Goal: Task Accomplishment & Management: Complete application form

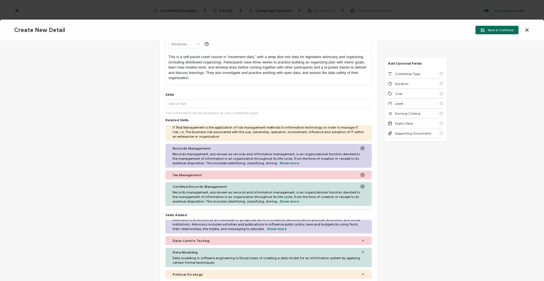
scroll to position [68, 0]
click at [405, 72] on span "Credential Type" at bounding box center [407, 74] width 25 height 4
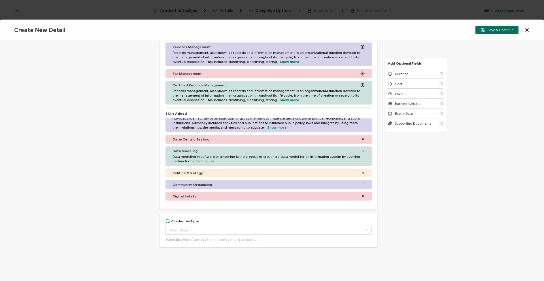
scroll to position [170, 0]
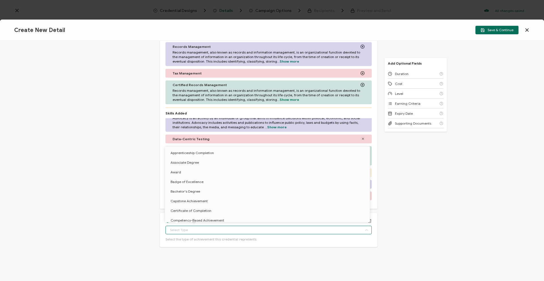
click at [189, 229] on input "text" at bounding box center [268, 230] width 206 height 8
click at [211, 214] on li "Certificate of Completion" at bounding box center [268, 211] width 207 height 10
type input "Certificate of Completion"
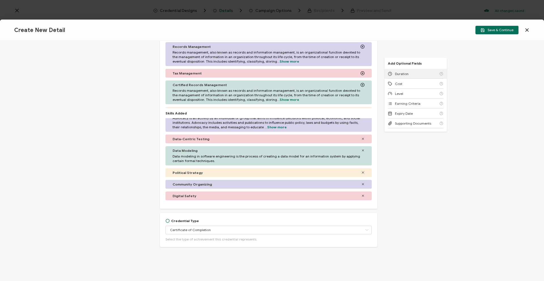
click at [410, 74] on div "Duration" at bounding box center [416, 74] width 56 height 10
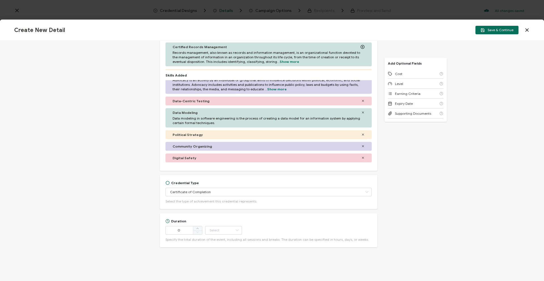
scroll to position [208, 0]
click at [193, 228] on span at bounding box center [197, 228] width 9 height 5
type input "3"
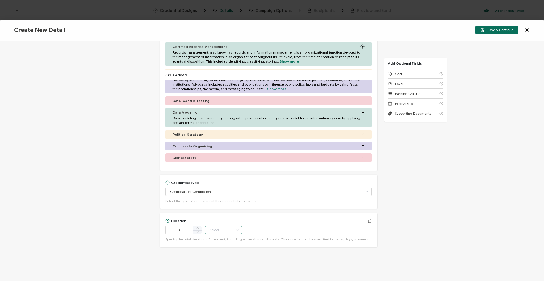
click at [218, 229] on input "text" at bounding box center [223, 230] width 37 height 8
click at [227, 186] on li "Week" at bounding box center [223, 186] width 38 height 10
type input "Week"
click at [399, 76] on span "Cost" at bounding box center [398, 74] width 7 height 4
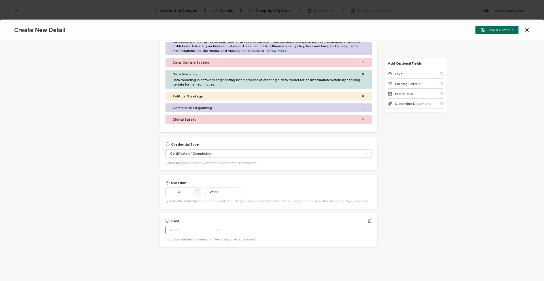
click at [189, 226] on input "text" at bounding box center [194, 230] width 58 height 8
click at [175, 253] on span "Paid" at bounding box center [173, 253] width 7 height 4
type input "Paid"
click at [398, 72] on span "Level" at bounding box center [399, 74] width 8 height 4
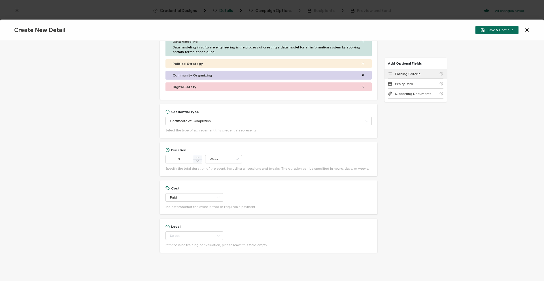
scroll to position [285, 0]
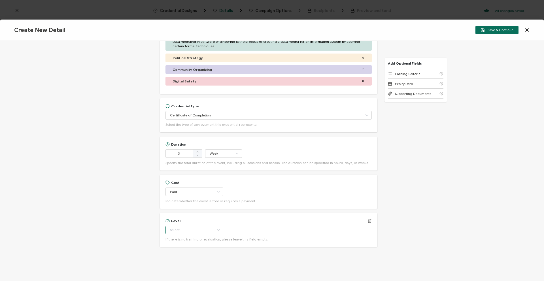
click at [189, 232] on input "text" at bounding box center [194, 230] width 58 height 8
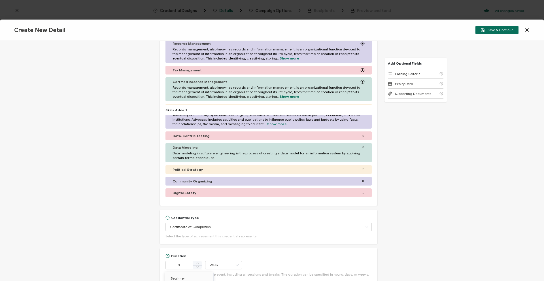
scroll to position [289, 0]
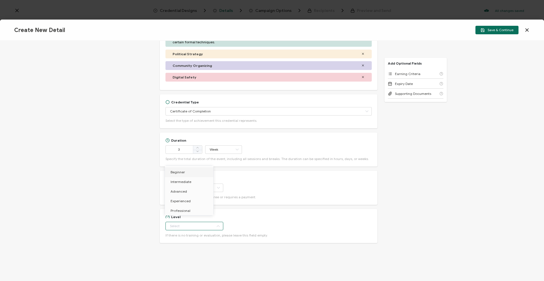
click at [192, 169] on li "Beginner" at bounding box center [190, 172] width 50 height 10
type input "Beginner"
click at [403, 71] on div "Earning Criteria" at bounding box center [416, 74] width 56 height 10
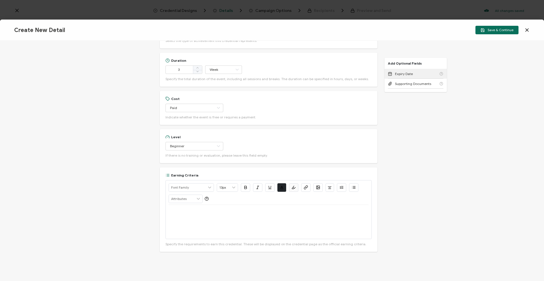
scroll to position [373, 0]
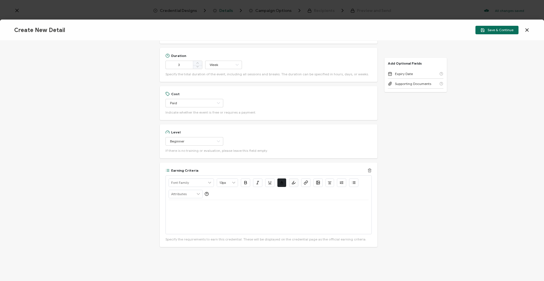
click at [178, 210] on div at bounding box center [269, 217] width 200 height 34
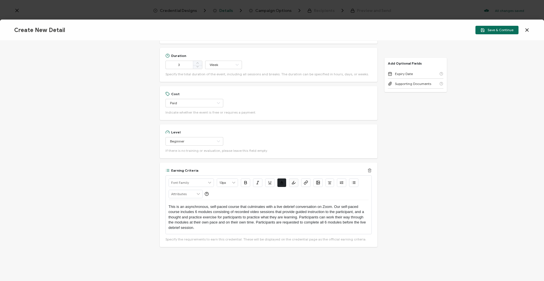
scroll to position [1, 0]
click at [363, 210] on p "This is an asynchronous, self-paced course that culminates with a live debrief …" at bounding box center [269, 217] width 200 height 26
click at [215, 215] on p "This is an asynchronous, self-paced course that culminates with a live debrief …" at bounding box center [269, 217] width 200 height 26
click at [486, 29] on span "Save & Continue" at bounding box center [496, 30] width 33 height 4
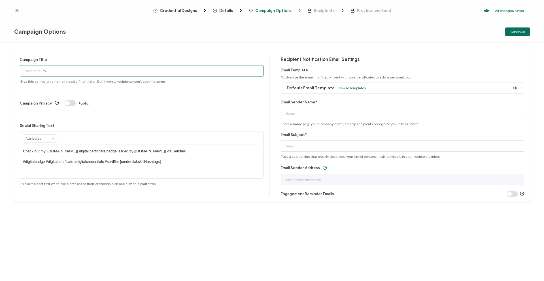
click at [134, 69] on input "Credential 76" at bounding box center [142, 70] width 244 height 11
drag, startPoint x: 107, startPoint y: 69, endPoint x: 45, endPoint y: 71, distance: 62.3
click at [45, 71] on div "Campaign Title Credential 76 Give this campaign a name to easily find it later.…" at bounding box center [142, 70] width 244 height 27
drag, startPoint x: 61, startPoint y: 71, endPoint x: 5, endPoint y: 69, distance: 55.5
click at [5, 69] on div "Campaign Title Credential 76 Give this campaign a name to easily find it later.…" at bounding box center [272, 161] width 544 height 238
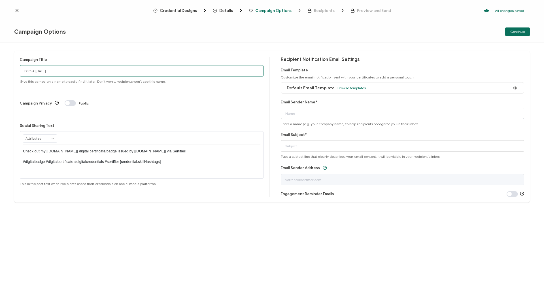
type input "DSC-A [DATE]"
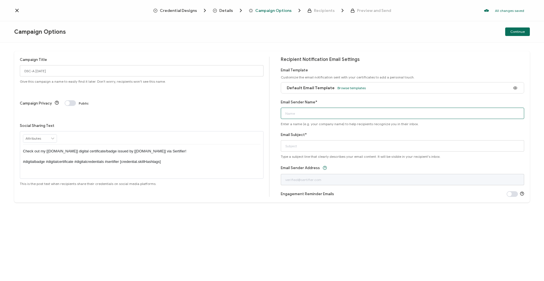
click at [351, 115] on input "Email Sender Name*" at bounding box center [403, 113] width 244 height 11
type input "Team re:power"
click at [360, 142] on input "Email Subject*" at bounding box center [403, 145] width 244 height 11
click at [364, 144] on input "Congratulations on Completing Data Strategy" at bounding box center [403, 145] width 244 height 11
click at [286, 147] on input "Congratulations on Completing Data Strategy!" at bounding box center [403, 145] width 244 height 11
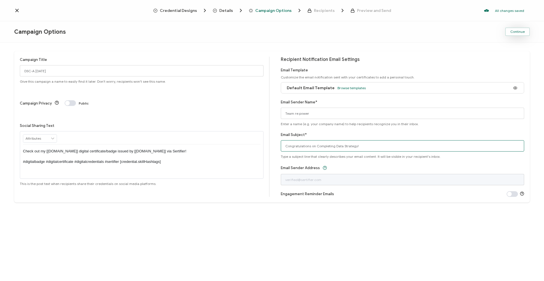
type input "Congratulations on Completing Data Strategy!"
click at [515, 32] on span "Continue" at bounding box center [517, 31] width 14 height 3
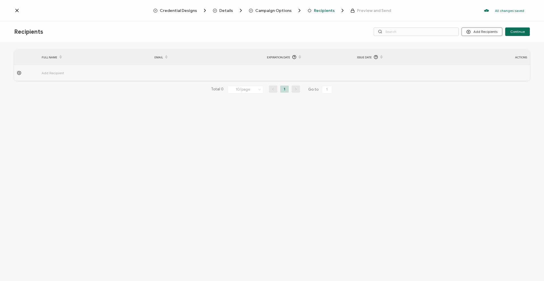
click at [486, 31] on button "Add Recipients" at bounding box center [481, 31] width 41 height 8
click at [478, 50] on li "Upload Recipients" at bounding box center [489, 46] width 53 height 9
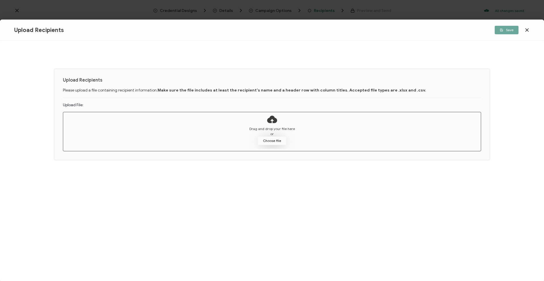
click at [279, 140] on button "Choose file" at bounding box center [272, 141] width 28 height 8
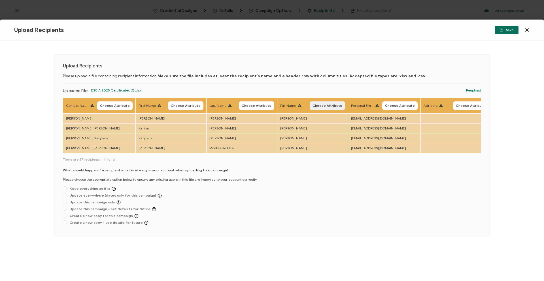
click at [332, 102] on button "Choose Attribute" at bounding box center [327, 105] width 35 height 8
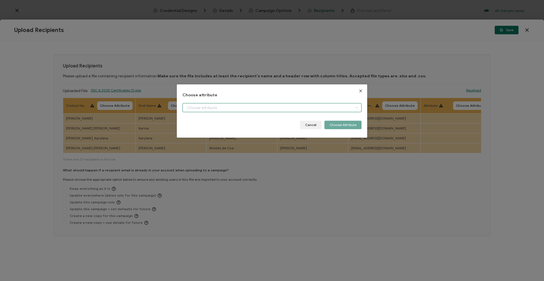
click at [344, 106] on input "dialog" at bounding box center [271, 107] width 179 height 9
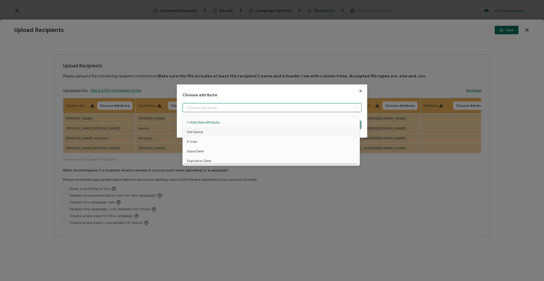
click at [301, 129] on li "Full Name" at bounding box center [272, 132] width 182 height 10
type input "Full Name"
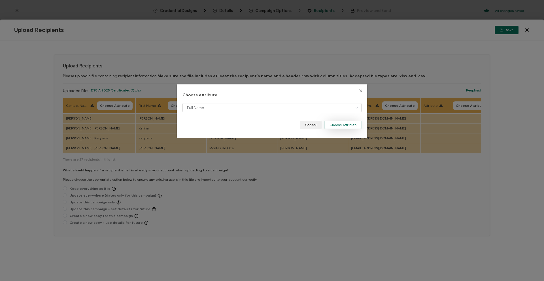
click at [354, 125] on button "Choose Attribute" at bounding box center [342, 125] width 37 height 8
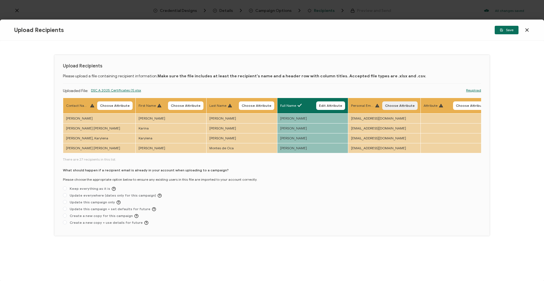
click at [394, 104] on span "Choose Attribute" at bounding box center [400, 105] width 30 height 3
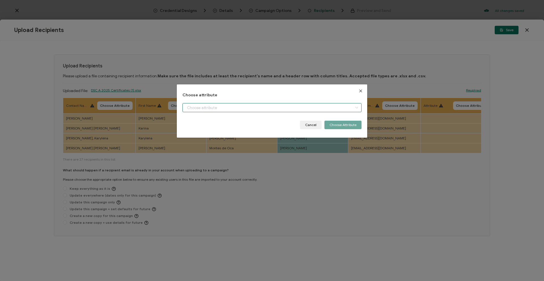
click at [299, 105] on input "dialog" at bounding box center [271, 107] width 179 height 9
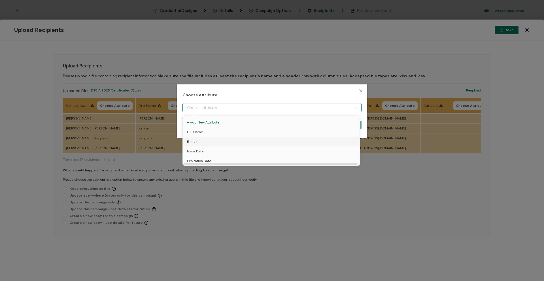
click at [263, 140] on li "E-mail" at bounding box center [272, 142] width 182 height 10
type input "E-mail"
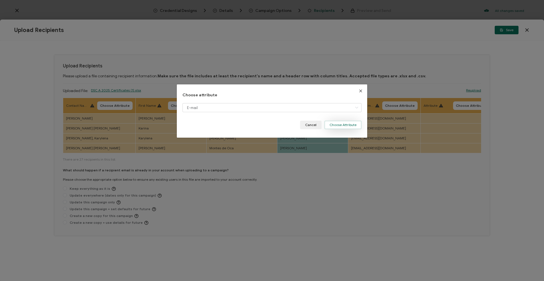
click at [337, 125] on button "Choose Attribute" at bounding box center [342, 125] width 37 height 8
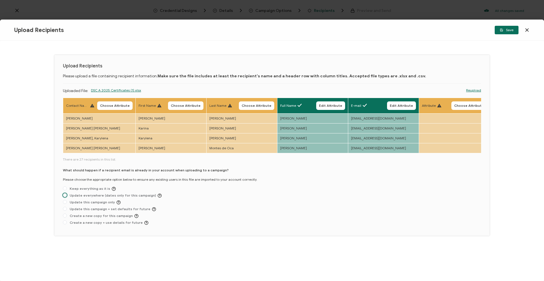
click at [101, 197] on span "Update everywhere (dates only for this campaign)" at bounding box center [114, 195] width 95 height 4
click at [67, 197] on input "Update everywhere (dates only for this campaign)" at bounding box center [65, 195] width 4 height 5
radio input "true"
click at [503, 32] on button "Save" at bounding box center [506, 30] width 24 height 8
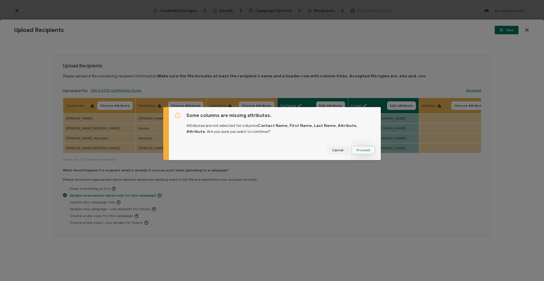
click at [361, 150] on span "Proceed" at bounding box center [363, 149] width 14 height 3
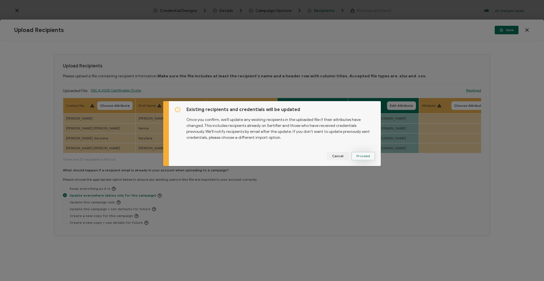
click at [363, 154] on span "Proceed" at bounding box center [363, 155] width 14 height 3
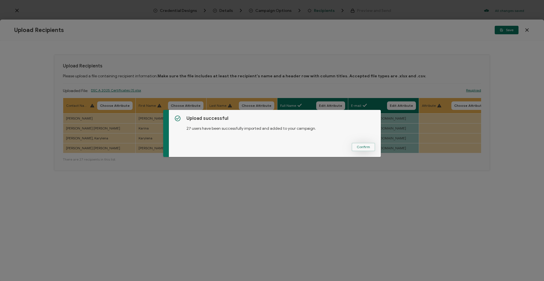
click at [358, 148] on span "Confirm" at bounding box center [363, 146] width 13 height 3
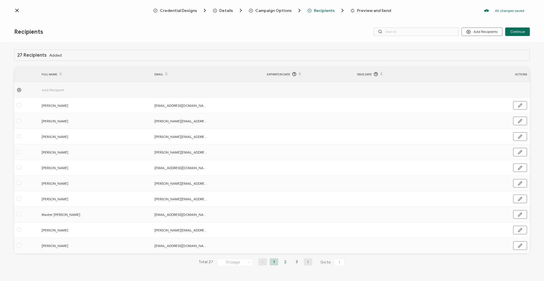
click at [283, 262] on li "2" at bounding box center [285, 261] width 8 height 7
click at [295, 262] on li "3" at bounding box center [296, 261] width 8 height 7
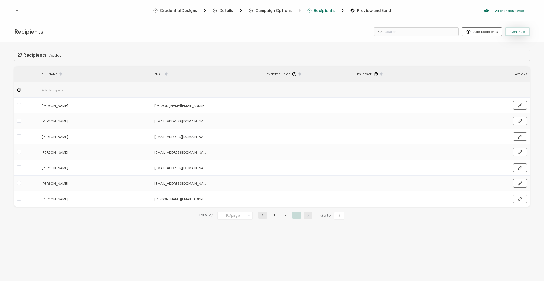
click at [510, 33] on button "Continue" at bounding box center [517, 31] width 25 height 8
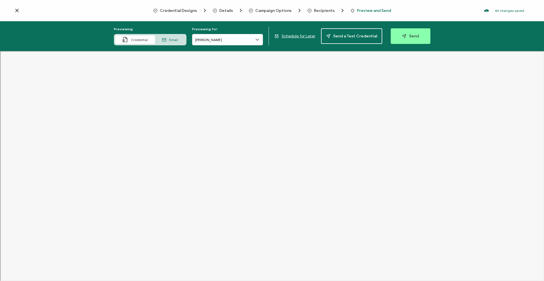
click at [302, 37] on span "Schedule for Later" at bounding box center [299, 36] width 34 height 5
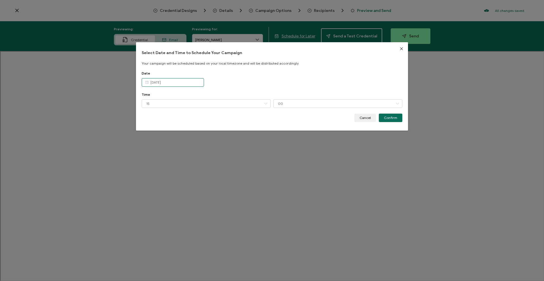
click at [182, 83] on input "[DATE]" at bounding box center [173, 82] width 62 height 8
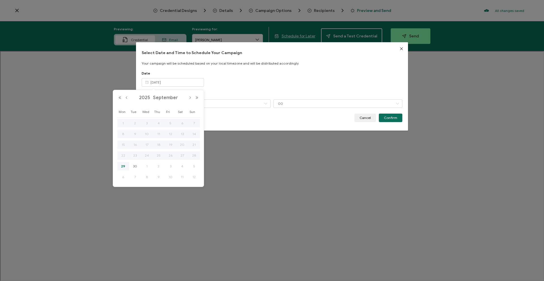
click at [157, 165] on span "2" at bounding box center [158, 166] width 7 height 7
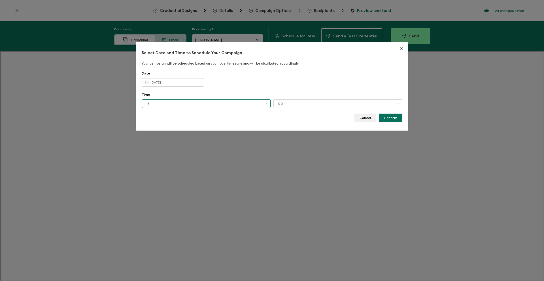
click at [181, 102] on input "15" at bounding box center [206, 103] width 129 height 8
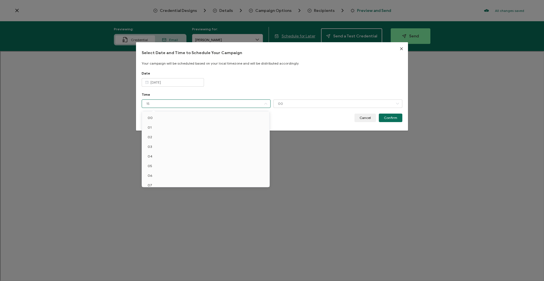
scroll to position [81, 0]
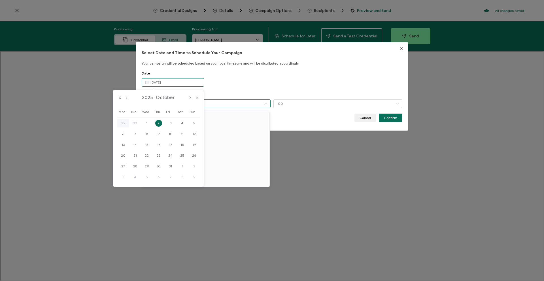
click at [183, 84] on input "[DATE]" at bounding box center [173, 82] width 62 height 8
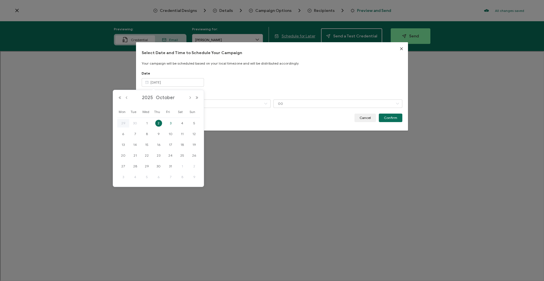
click at [173, 123] on span "3" at bounding box center [170, 123] width 7 height 7
type input "[DATE]"
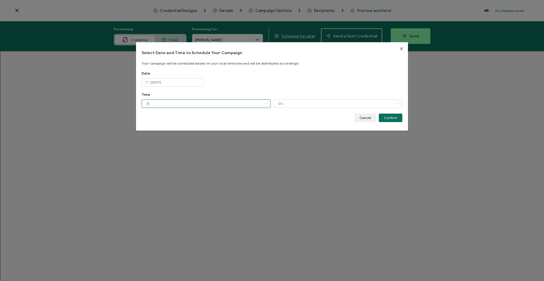
click at [199, 104] on input "15" at bounding box center [206, 103] width 129 height 8
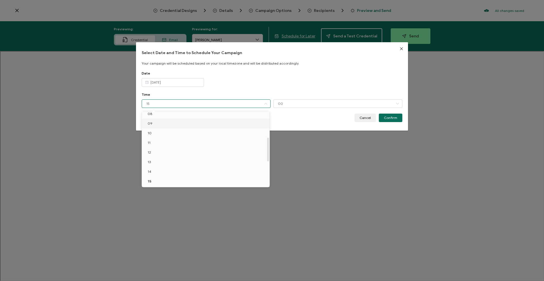
click at [195, 122] on li "09" at bounding box center [206, 124] width 129 height 10
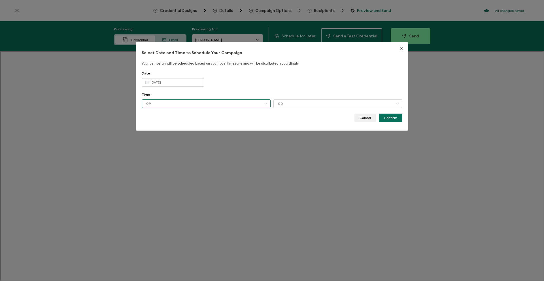
click at [226, 106] on input "09" at bounding box center [206, 103] width 129 height 8
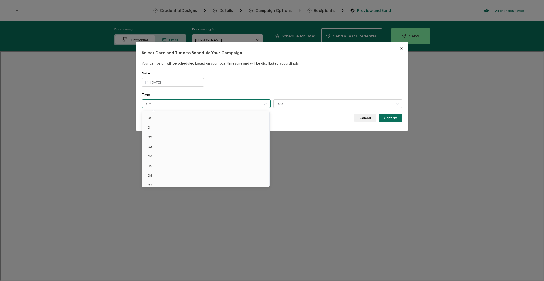
scroll to position [23, 0]
click at [252, 103] on input "09" at bounding box center [206, 103] width 129 height 8
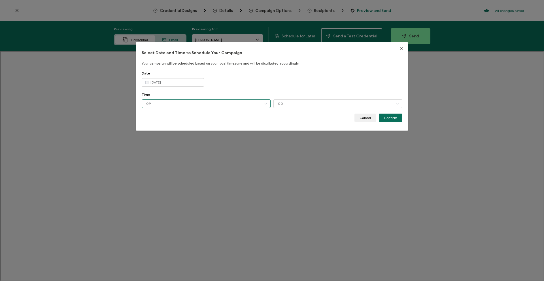
click at [251, 103] on input "09" at bounding box center [206, 103] width 129 height 8
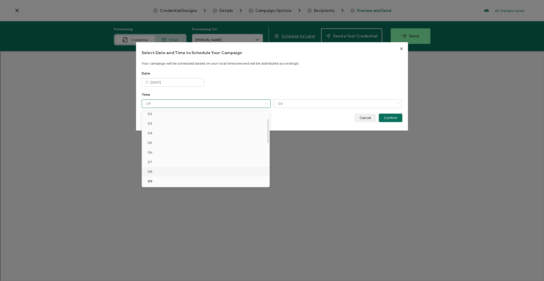
click at [229, 169] on li "08" at bounding box center [206, 172] width 129 height 10
type input "08"
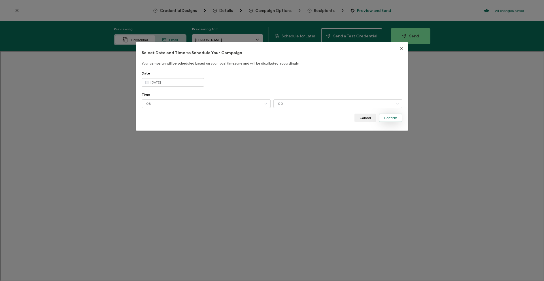
click at [393, 118] on span "Confirm" at bounding box center [390, 117] width 13 height 3
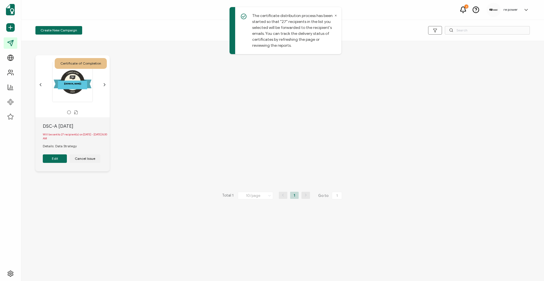
click at [102, 83] on div "The name of the credential, which can be edited during the creation or editing …" at bounding box center [72, 82] width 59 height 40
click at [41, 84] on icon "chevron back outline" at bounding box center [40, 84] width 5 height 5
click at [40, 83] on icon "chevron back outline" at bounding box center [40, 84] width 5 height 5
click at [77, 63] on div "Certificate of Completion" at bounding box center [81, 63] width 52 height 11
click at [106, 85] on icon "chevron forward outline" at bounding box center [104, 84] width 5 height 5
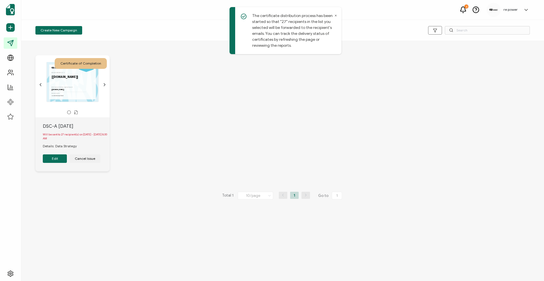
click at [106, 85] on icon "chevron forward outline" at bounding box center [104, 84] width 5 height 5
click at [39, 83] on icon "chevron back outline" at bounding box center [40, 84] width 5 height 5
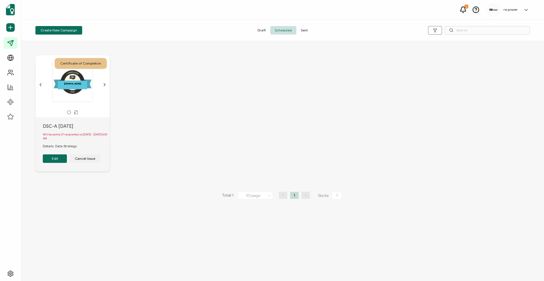
click at [55, 161] on button "Edit" at bounding box center [55, 158] width 24 height 8
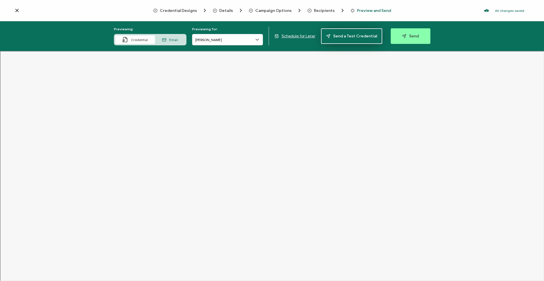
click at [338, 39] on button "Send a Test Credential" at bounding box center [351, 36] width 61 height 16
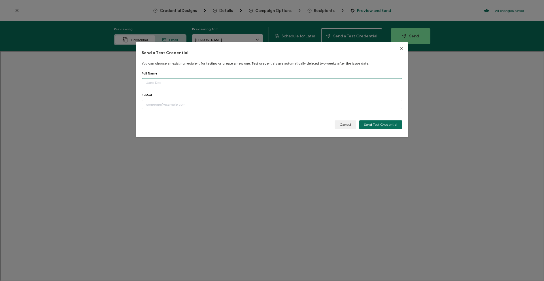
click at [240, 83] on input "dialog" at bounding box center [272, 82] width 261 height 9
type input "[PERSON_NAME]"
click at [292, 107] on input "dialog" at bounding box center [272, 104] width 261 height 9
type input "[EMAIL_ADDRESS][DOMAIN_NAME]"
click at [397, 123] on button "Send Test Credential" at bounding box center [380, 124] width 43 height 8
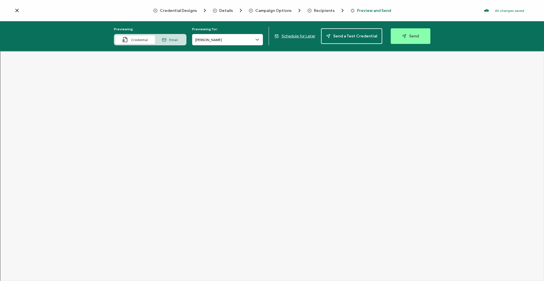
click at [178, 38] on span "Email" at bounding box center [173, 40] width 9 height 4
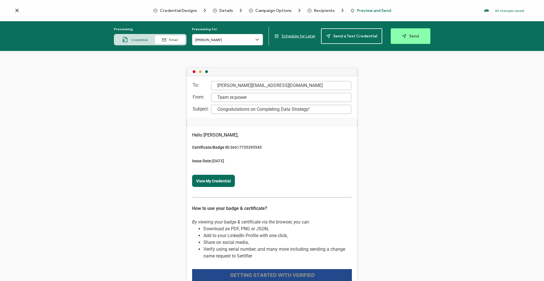
click at [138, 39] on span "Credential" at bounding box center [139, 40] width 17 height 4
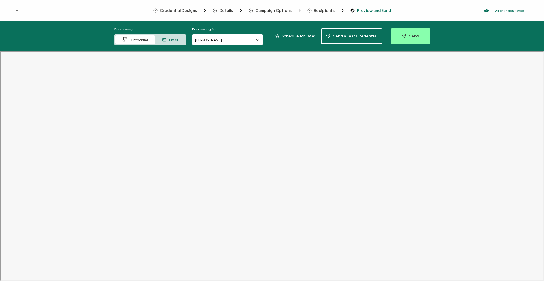
click at [293, 37] on span "Schedule for Later" at bounding box center [299, 36] width 34 height 5
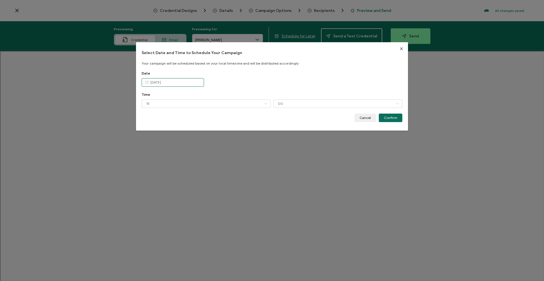
click at [189, 86] on input "[DATE]" at bounding box center [173, 82] width 62 height 8
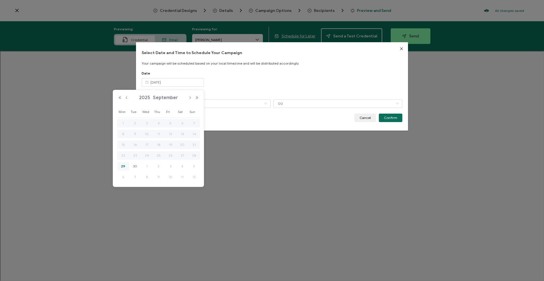
click at [179, 166] on span "4" at bounding box center [182, 166] width 7 height 7
type input "[DATE]"
click at [177, 84] on input "[DATE]" at bounding box center [173, 82] width 62 height 8
click at [183, 120] on div "4" at bounding box center [182, 123] width 12 height 8
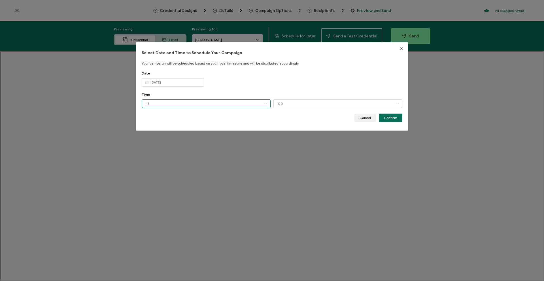
click at [212, 104] on input "15" at bounding box center [206, 103] width 129 height 8
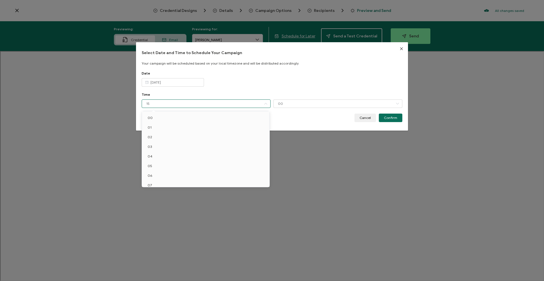
scroll to position [81, 0]
click at [208, 115] on li "08" at bounding box center [206, 114] width 129 height 10
type input "08"
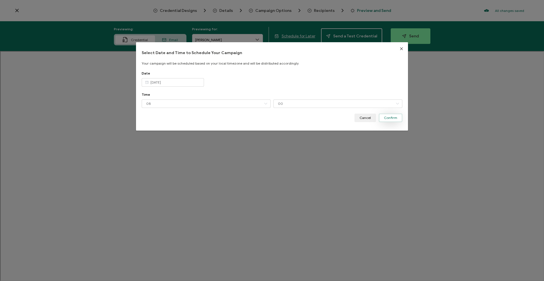
click at [393, 120] on span "Confirm" at bounding box center [390, 117] width 13 height 3
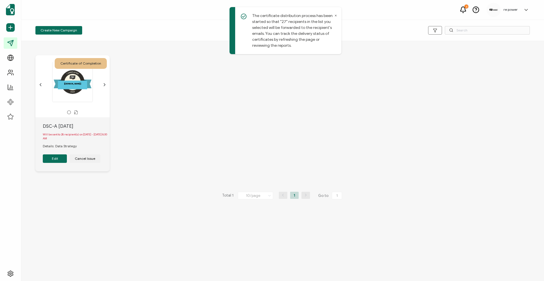
click at [53, 162] on button "Edit" at bounding box center [55, 158] width 24 height 8
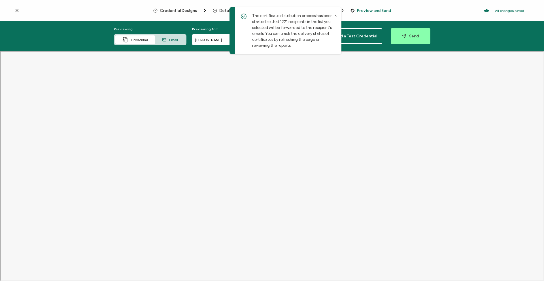
click at [336, 14] on icon at bounding box center [335, 15] width 3 height 3
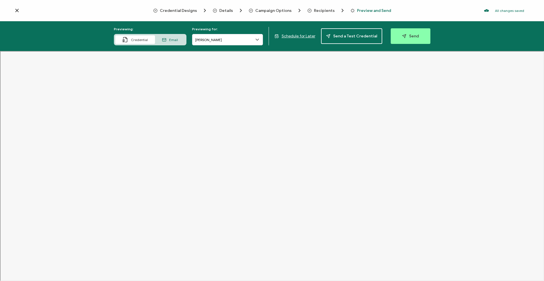
click at [287, 32] on div "Previewing: Credential Email Previewing for: [PERSON_NAME] Schedule for Later S…" at bounding box center [272, 36] width 544 height 30
click at [288, 35] on span "Schedule for Later" at bounding box center [299, 36] width 34 height 5
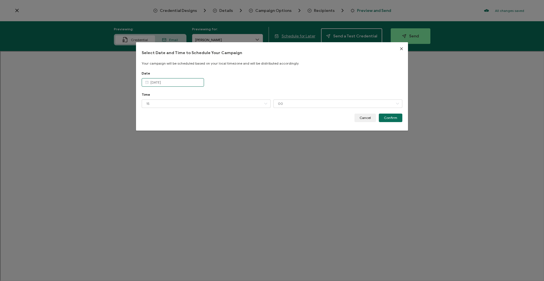
click at [182, 80] on input "[DATE]" at bounding box center [173, 82] width 62 height 8
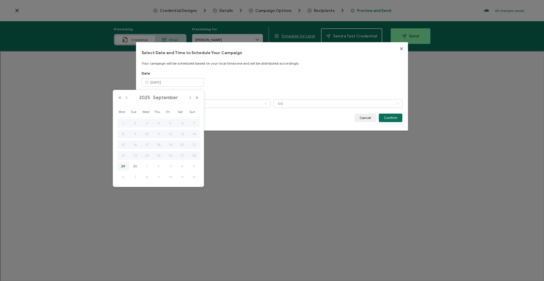
click at [171, 165] on span "3" at bounding box center [170, 166] width 7 height 7
type input "[DATE]"
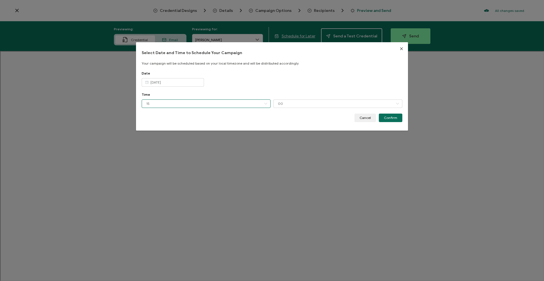
click at [196, 103] on input "15" at bounding box center [206, 103] width 129 height 8
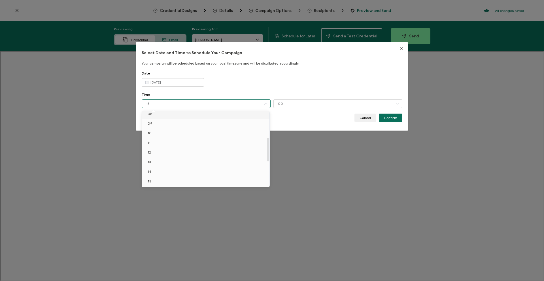
click at [191, 115] on li "08" at bounding box center [206, 114] width 129 height 10
type input "08"
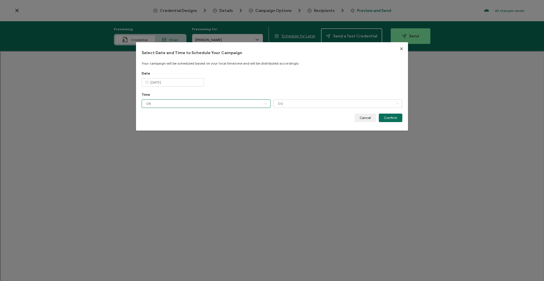
scroll to position [79, 0]
click at [389, 118] on span "Confirm" at bounding box center [390, 117] width 13 height 3
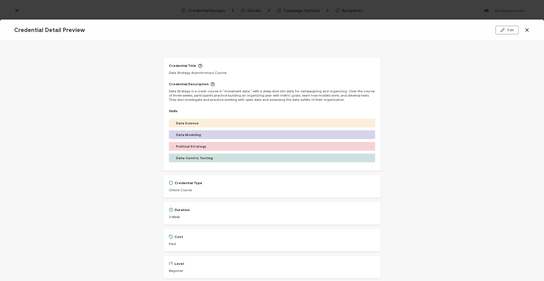
scroll to position [103, 0]
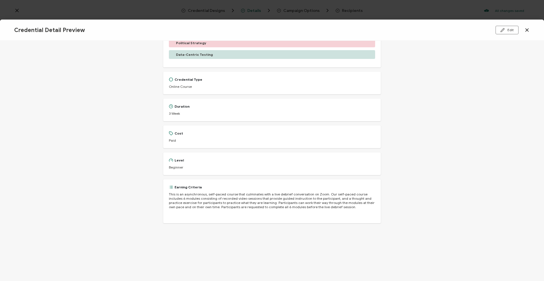
click at [177, 196] on span "This is an asynchronous, self-paced course that culminates with a live debrief …" at bounding box center [272, 200] width 206 height 17
drag, startPoint x: 168, startPoint y: 193, endPoint x: 239, endPoint y: 204, distance: 71.9
click at [237, 204] on span "This is an asynchronous, self-paced course that culminates with a live debrief …" at bounding box center [272, 200] width 206 height 17
drag, startPoint x: 312, startPoint y: 208, endPoint x: 247, endPoint y: 199, distance: 65.5
click at [247, 199] on span "This is an asynchronous, self-paced course that culminates with a live debrief …" at bounding box center [272, 200] width 206 height 17
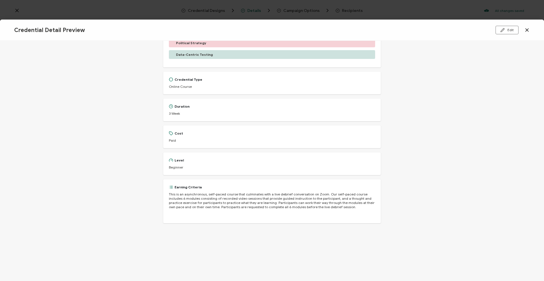
click at [247, 199] on span "This is an asynchronous, self-paced course that culminates with a live debrief …" at bounding box center [272, 200] width 206 height 17
click at [248, 198] on span "This is an asynchronous, self-paced course that culminates with a live debrief …" at bounding box center [272, 200] width 206 height 17
click at [499, 29] on button "Edit" at bounding box center [506, 30] width 23 height 8
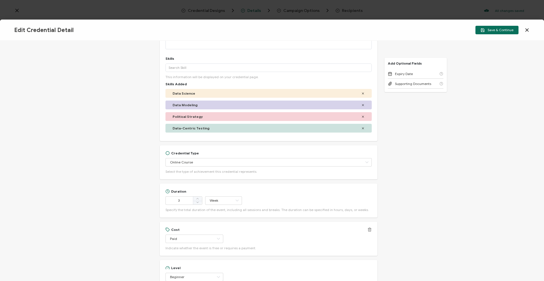
scroll to position [273, 0]
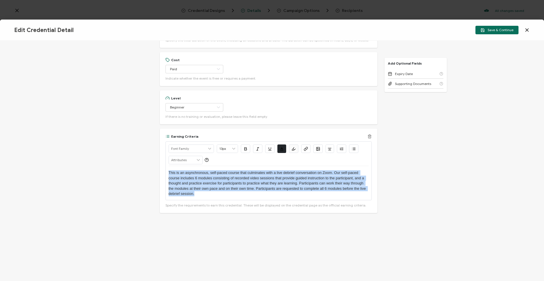
drag, startPoint x: 226, startPoint y: 193, endPoint x: 162, endPoint y: 172, distance: 66.7
click at [161, 172] on div "Earning Criteria Alright Sans Amita Archivo Black Arial Arimo Blinker Caveat Ch…" at bounding box center [269, 171] width 218 height 84
copy span "This is an asynchronous, self-paced course that culminates with a live debrief …"
